Goal: Transaction & Acquisition: Download file/media

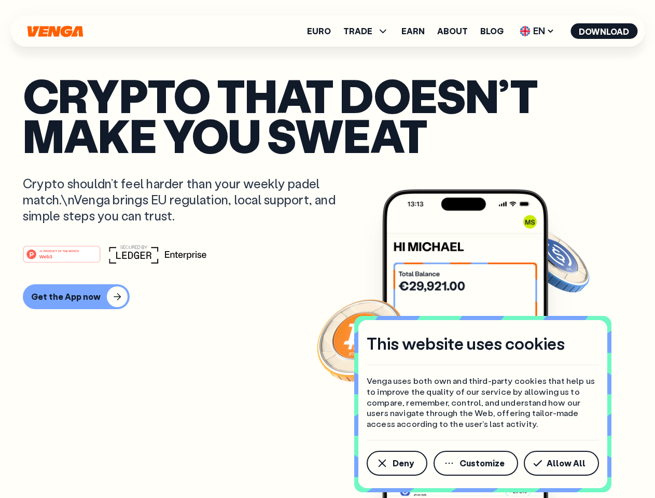
click at [327, 249] on div "#1 PRODUCT OF THE MONTH Web3" at bounding box center [328, 254] width 610 height 19
click at [396, 463] on span "Deny" at bounding box center [403, 463] width 21 height 8
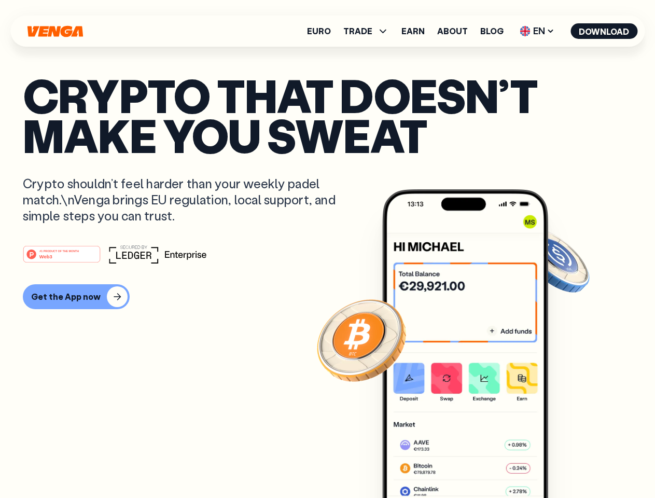
click at [477, 463] on img at bounding box center [465, 363] width 166 height 348
click at [563, 463] on article "Crypto that doesn’t make you sweat Crypto shouldn’t feel harder than your weekl…" at bounding box center [328, 269] width 610 height 389
click at [369, 31] on span "TRADE" at bounding box center [357, 31] width 29 height 8
click at [537, 31] on span "EN" at bounding box center [537, 31] width 42 height 17
click at [604, 31] on button "Download" at bounding box center [604, 31] width 67 height 16
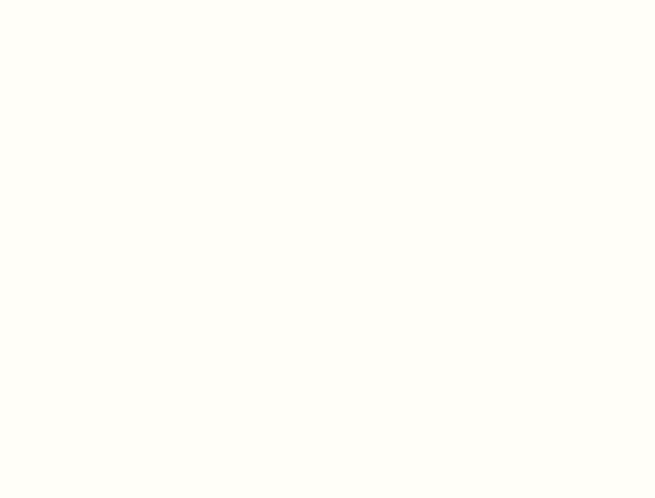
click at [327, 0] on html "This website uses cookies Venga uses both own and third-party cookies that help…" at bounding box center [327, 0] width 655 height 0
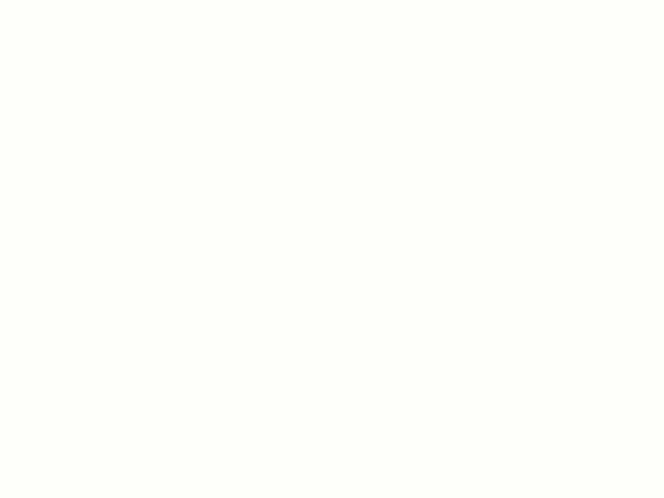
click at [75, 0] on html "This website uses cookies Venga uses both own and third-party cookies that help…" at bounding box center [332, 0] width 664 height 0
click at [63, 0] on html "This website uses cookies Venga uses both own and third-party cookies that help…" at bounding box center [332, 0] width 664 height 0
